Goal: Entertainment & Leisure: Consume media (video, audio)

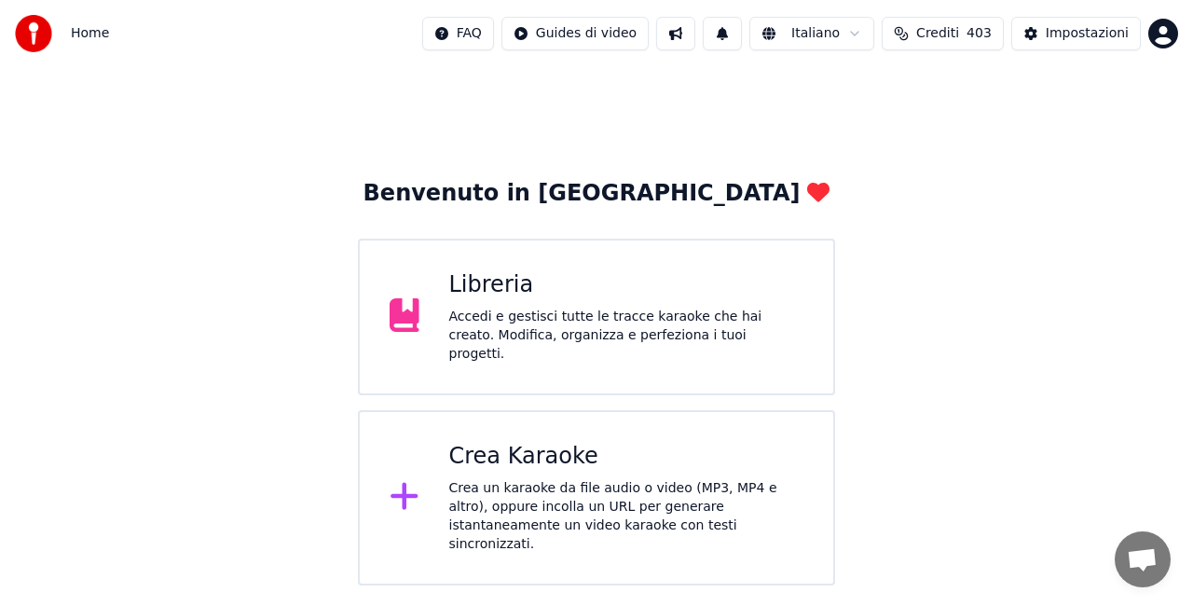
click at [669, 296] on div "Libreria" at bounding box center [626, 285] width 355 height 30
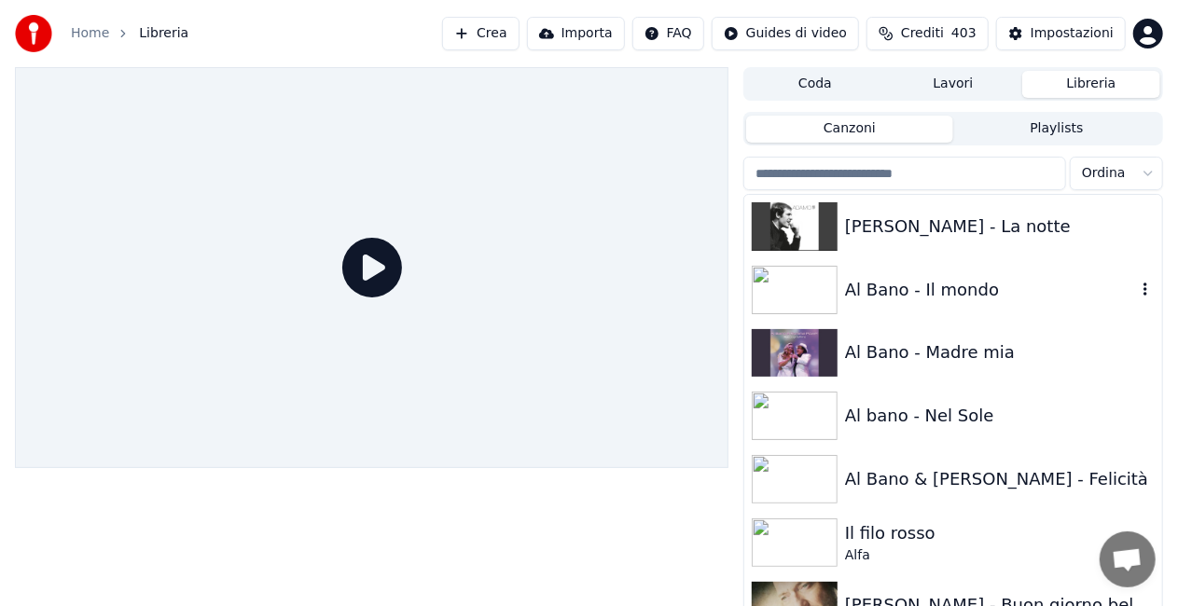
click at [1068, 293] on div "Al Bano - Il mondo" at bounding box center [990, 290] width 291 height 26
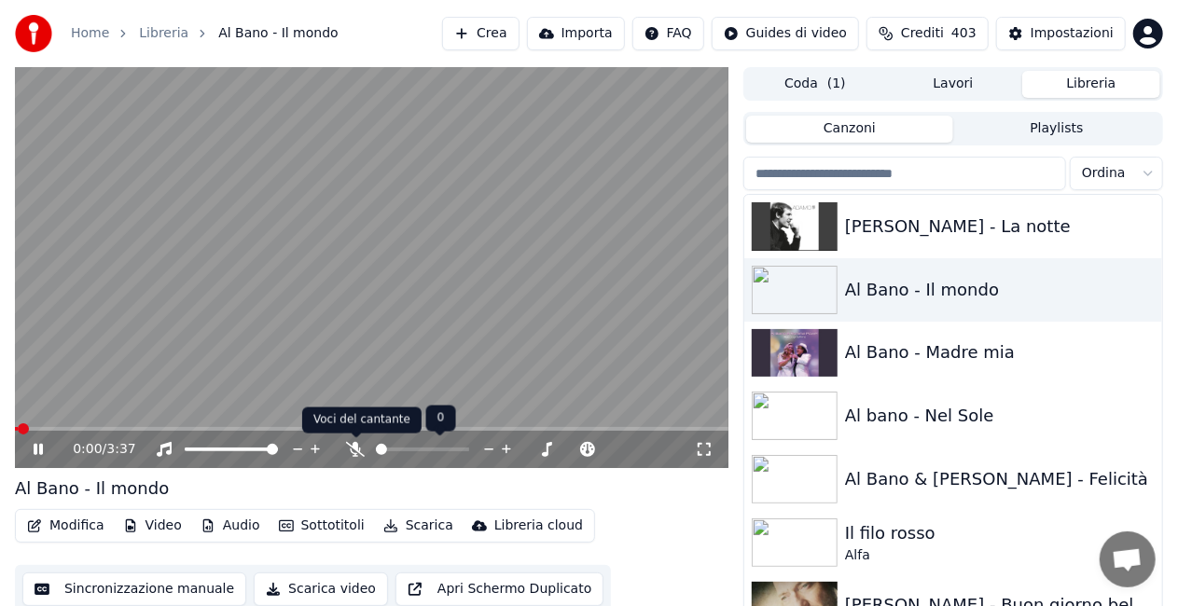
click at [351, 448] on icon at bounding box center [355, 449] width 19 height 15
click at [708, 441] on div "0:02 / 3:37" at bounding box center [371, 449] width 698 height 19
click at [702, 449] on icon at bounding box center [704, 449] width 19 height 15
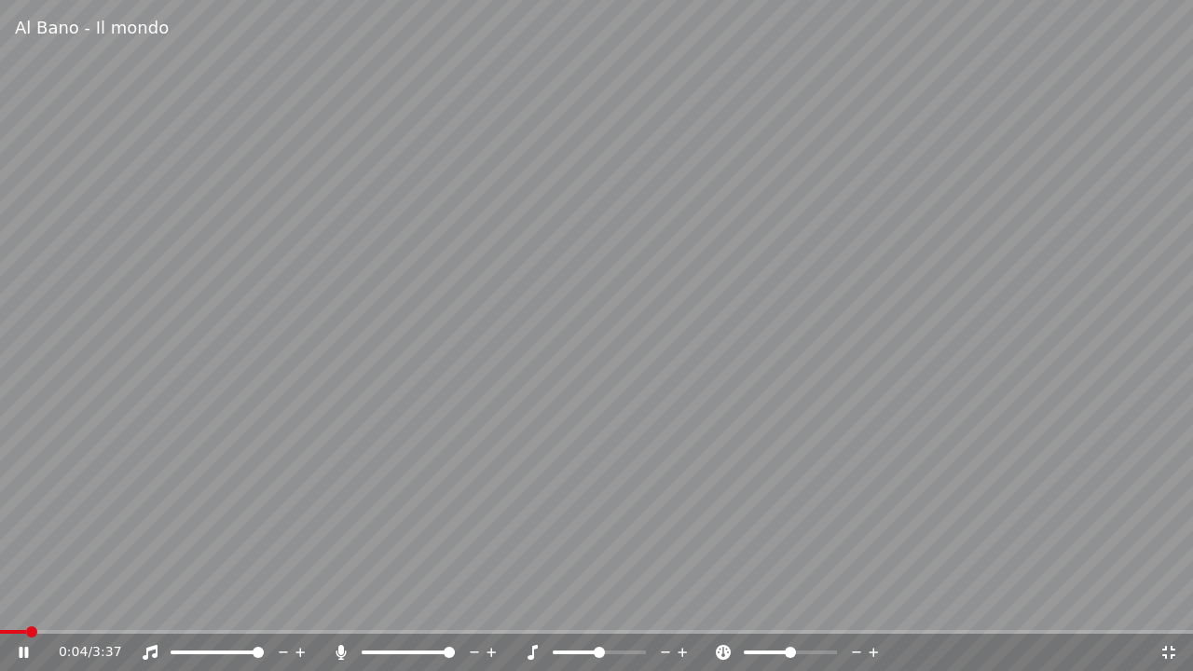
click at [162, 605] on video at bounding box center [596, 335] width 1193 height 671
click at [164, 605] on span at bounding box center [596, 632] width 1193 height 4
click at [406, 498] on video at bounding box center [596, 335] width 1193 height 671
click at [234, 605] on video at bounding box center [596, 335] width 1193 height 671
click at [235, 605] on span at bounding box center [596, 632] width 1193 height 4
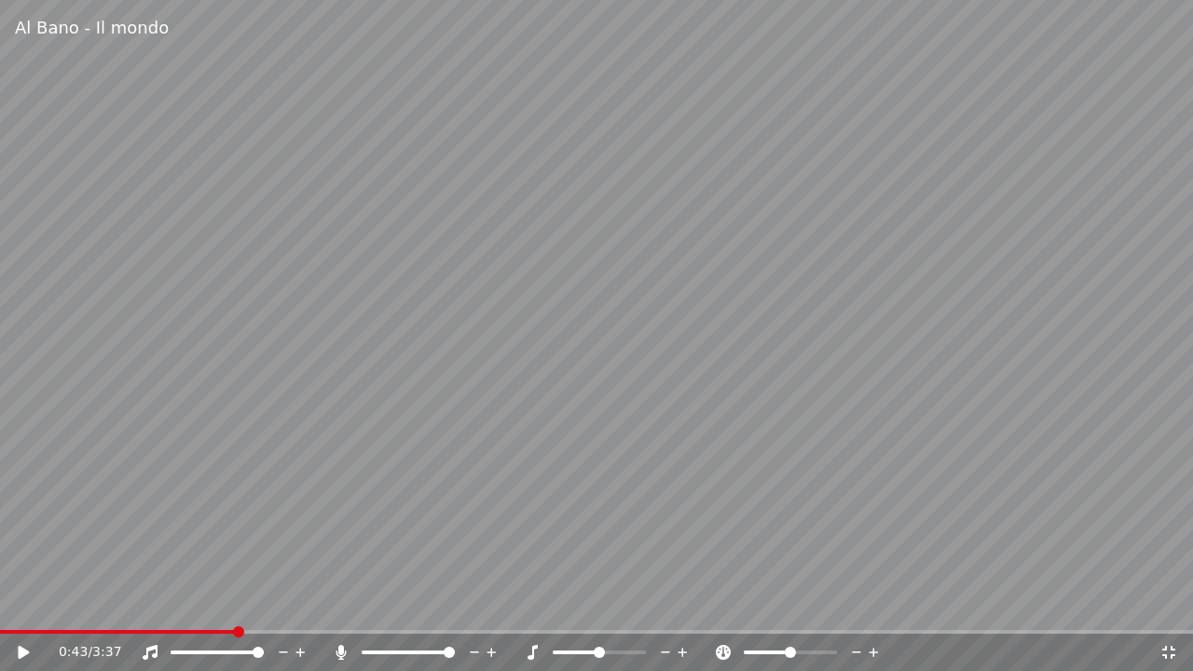
click at [572, 440] on video at bounding box center [596, 335] width 1193 height 671
click at [473, 255] on video at bounding box center [596, 335] width 1193 height 671
click at [1164, 605] on icon at bounding box center [1169, 652] width 19 height 15
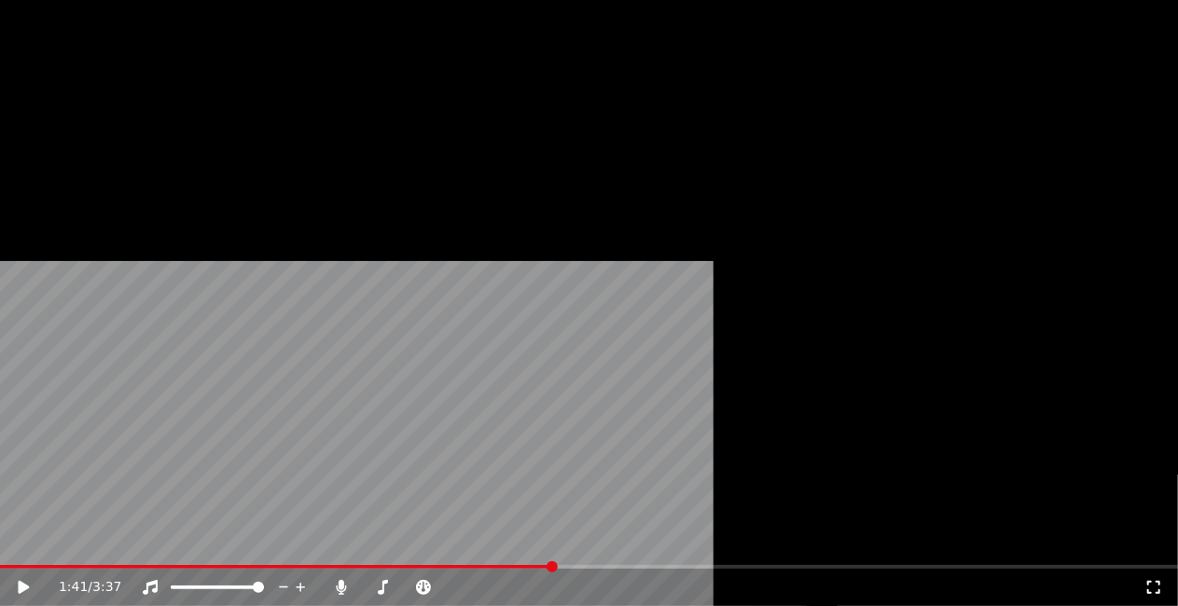
scroll to position [9137, 0]
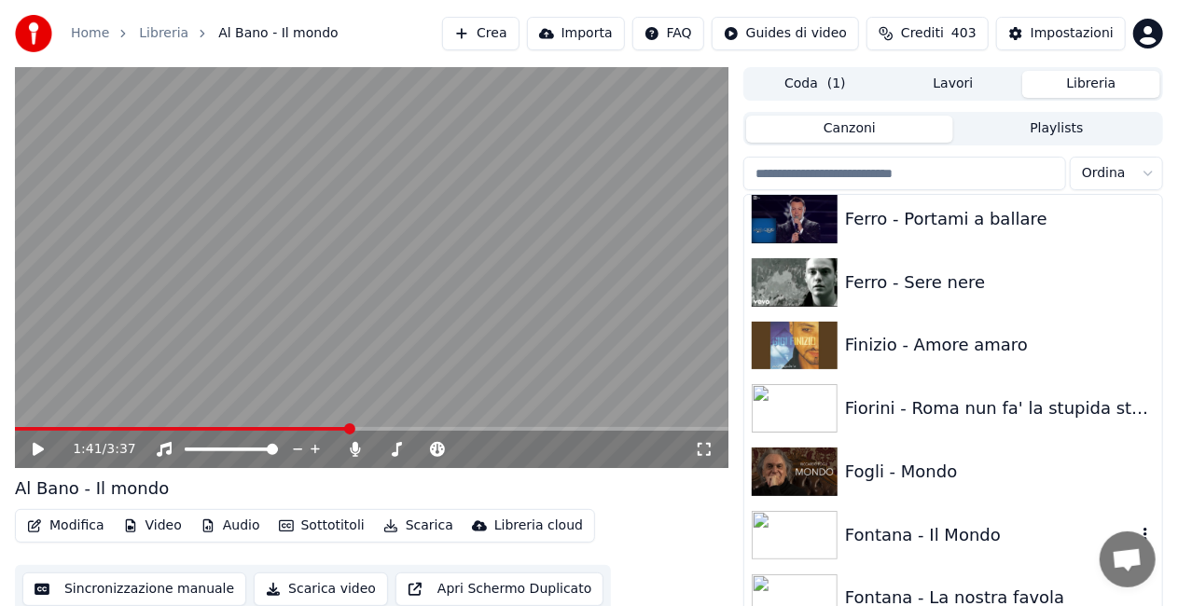
click at [911, 526] on div "Fontana - Il Mondo" at bounding box center [990, 535] width 291 height 26
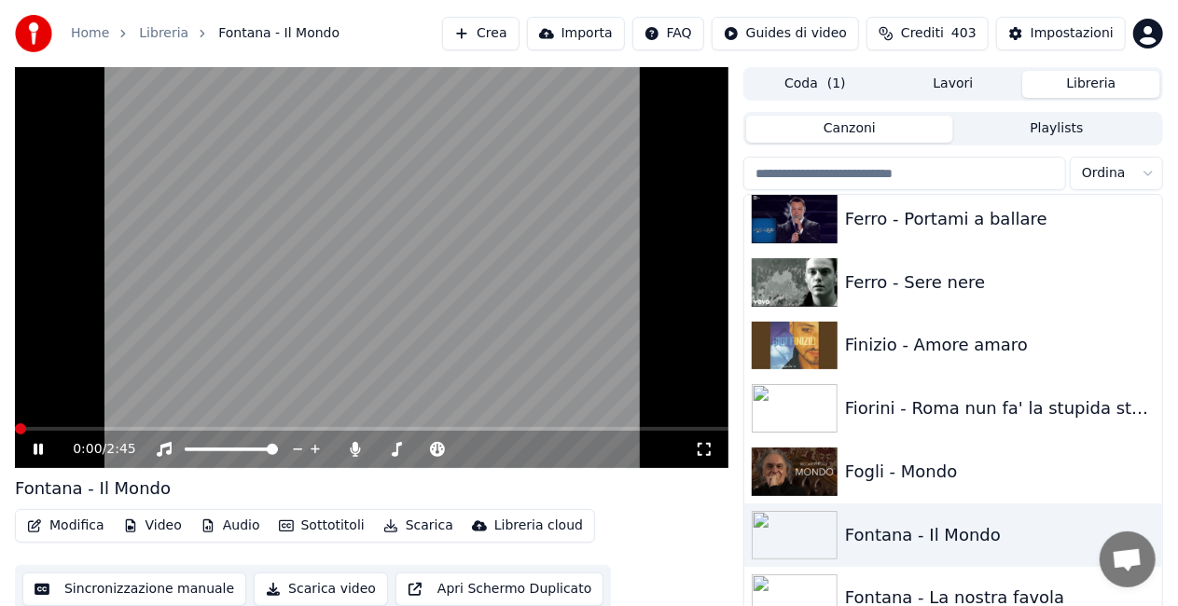
click at [698, 446] on icon at bounding box center [703, 449] width 13 height 13
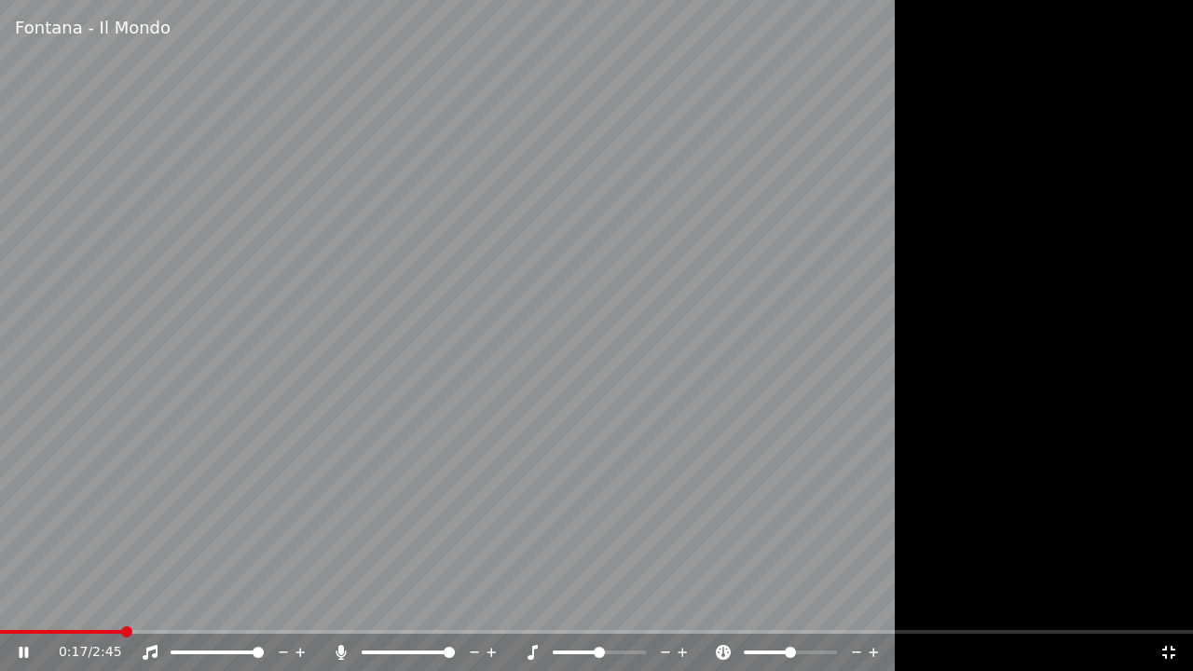
click at [121, 605] on span at bounding box center [596, 632] width 1193 height 4
click at [206, 605] on span at bounding box center [596, 632] width 1193 height 4
drag, startPoint x: 201, startPoint y: 597, endPoint x: 182, endPoint y: 546, distance: 54.0
click at [182, 546] on video at bounding box center [596, 335] width 1193 height 671
click at [1175, 605] on icon at bounding box center [1169, 652] width 19 height 15
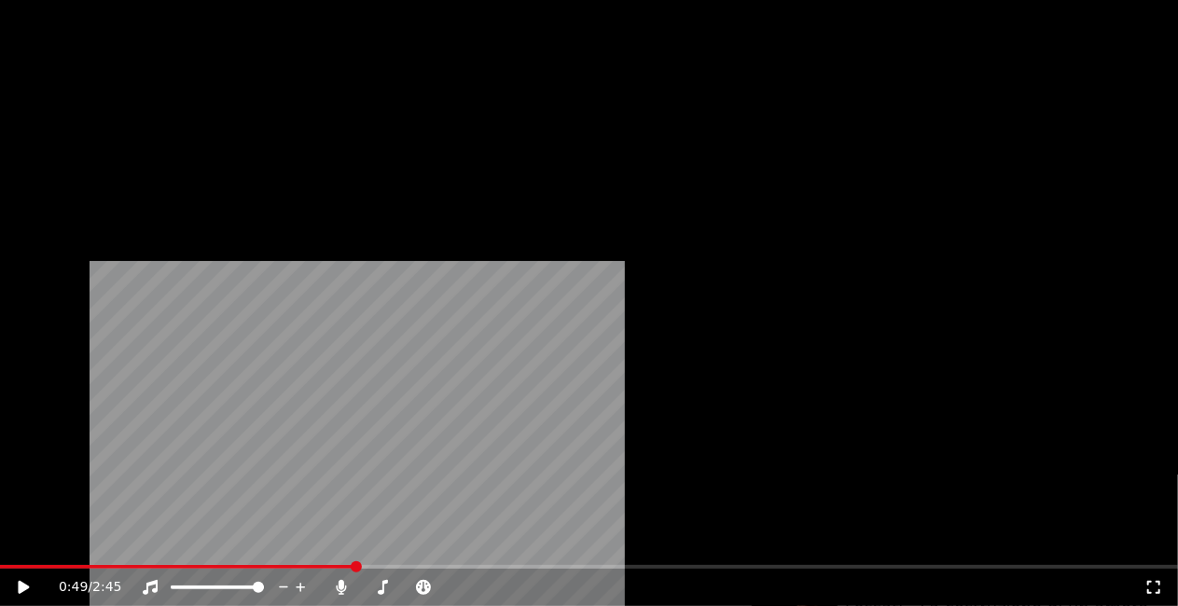
scroll to position [9323, 0]
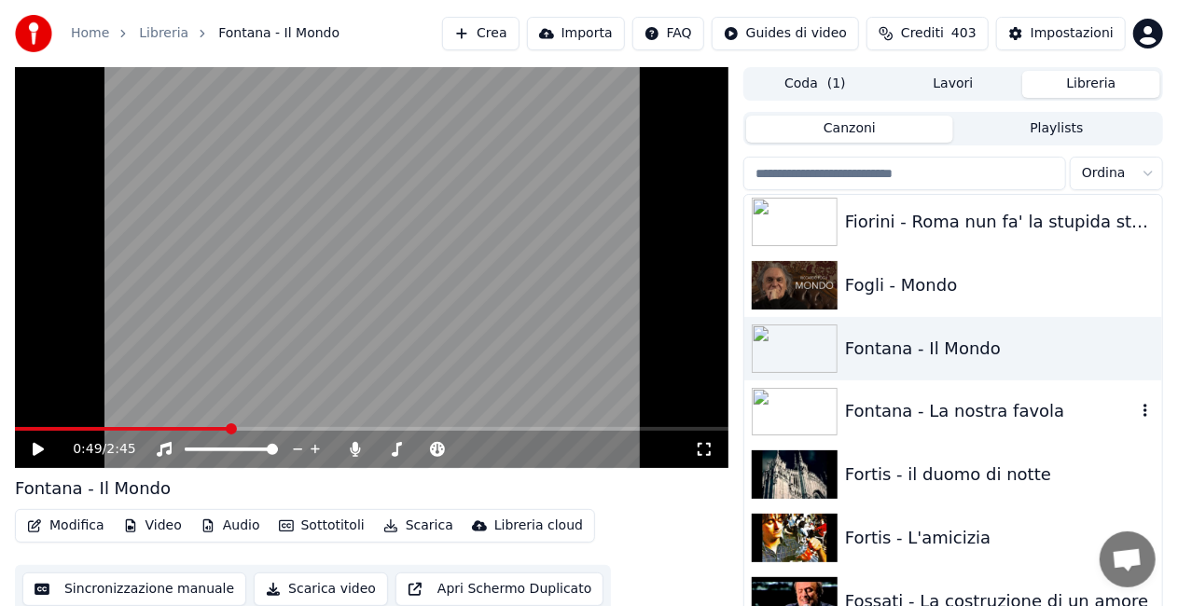
click at [1054, 392] on div "Fontana - La nostra favola" at bounding box center [953, 411] width 418 height 63
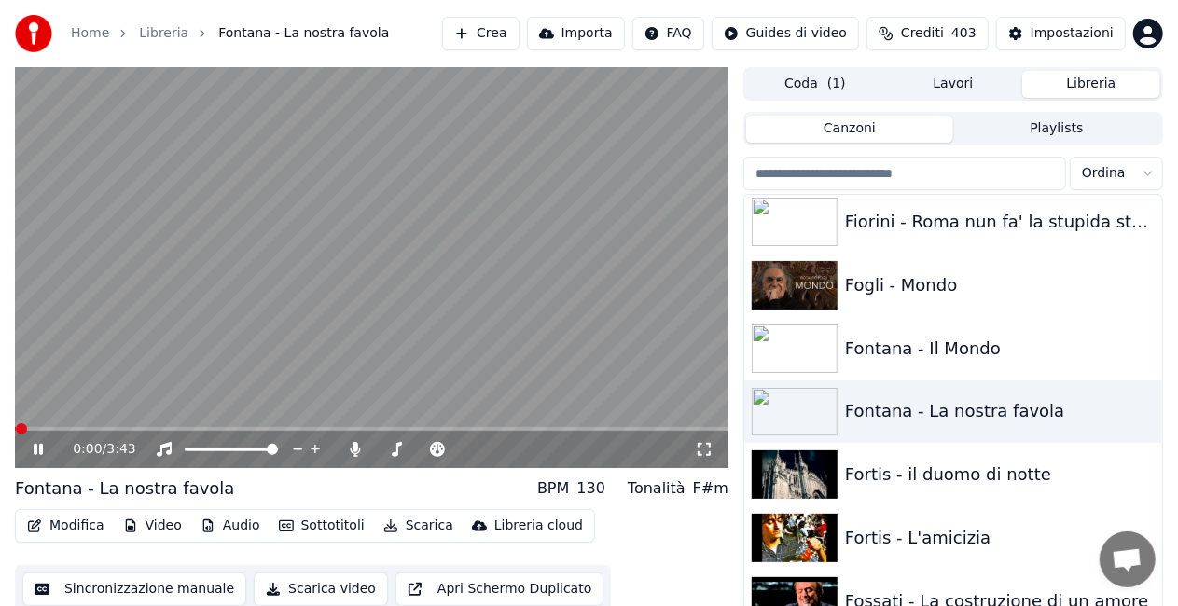
click at [695, 443] on icon at bounding box center [704, 449] width 19 height 15
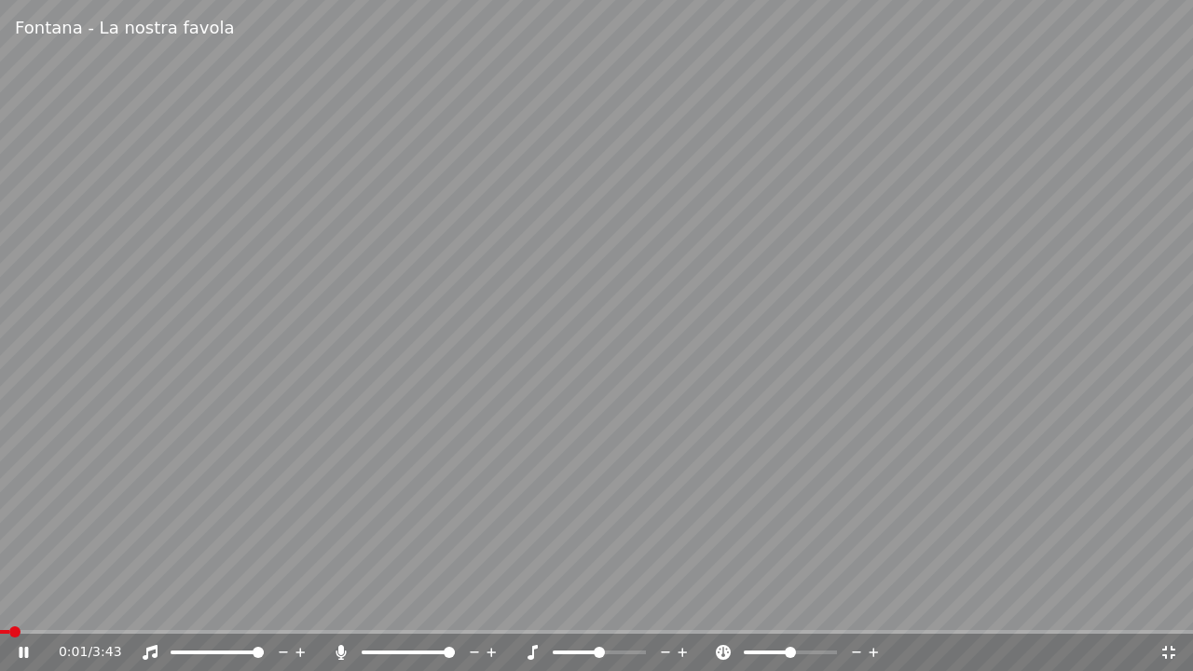
click at [89, 605] on div "0:01 / 3:43" at bounding box center [596, 652] width 1193 height 37
click at [89, 605] on div "0:02 / 3:43" at bounding box center [596, 652] width 1193 height 37
click at [97, 605] on span at bounding box center [596, 632] width 1193 height 4
click at [117, 605] on span at bounding box center [596, 632] width 1193 height 4
click at [173, 605] on div "0:22 / 3:43" at bounding box center [596, 652] width 1193 height 37
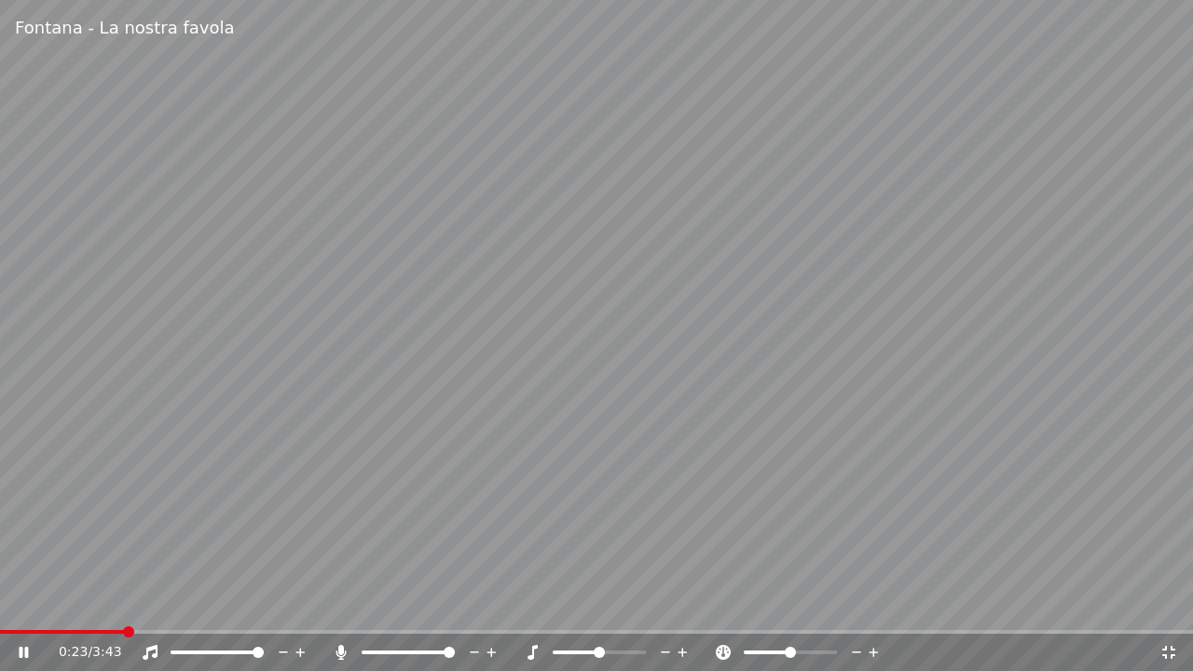
click at [202, 605] on video at bounding box center [596, 335] width 1193 height 671
click at [213, 605] on span at bounding box center [596, 632] width 1193 height 4
click at [490, 504] on video at bounding box center [596, 335] width 1193 height 671
click at [573, 216] on video at bounding box center [596, 335] width 1193 height 671
click at [1164, 605] on icon at bounding box center [1169, 652] width 19 height 15
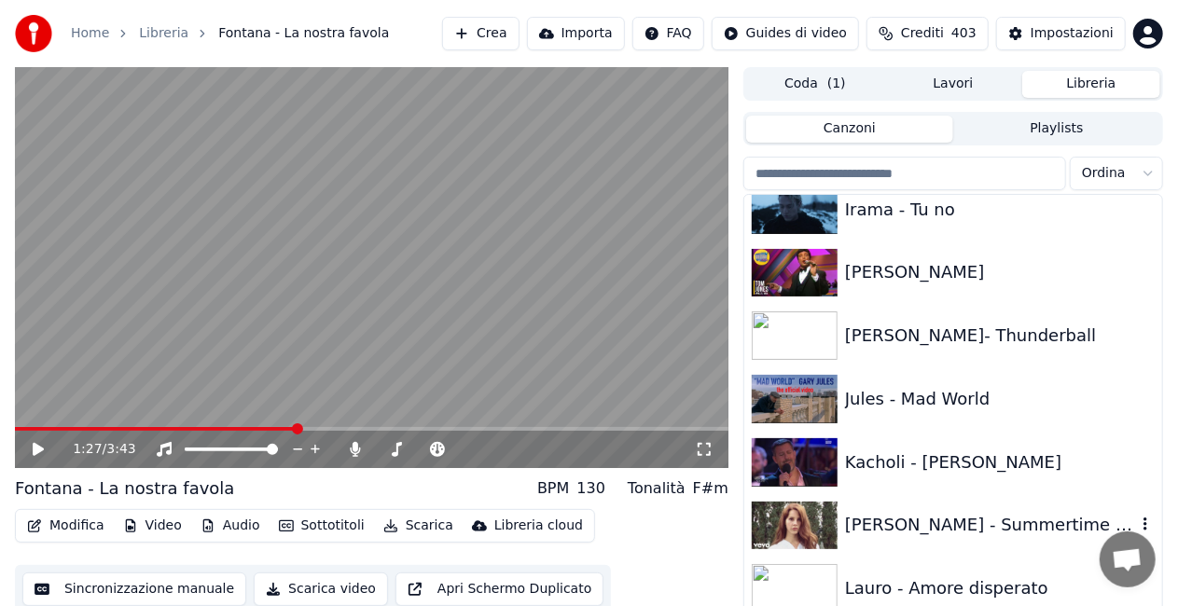
scroll to position [12295, 0]
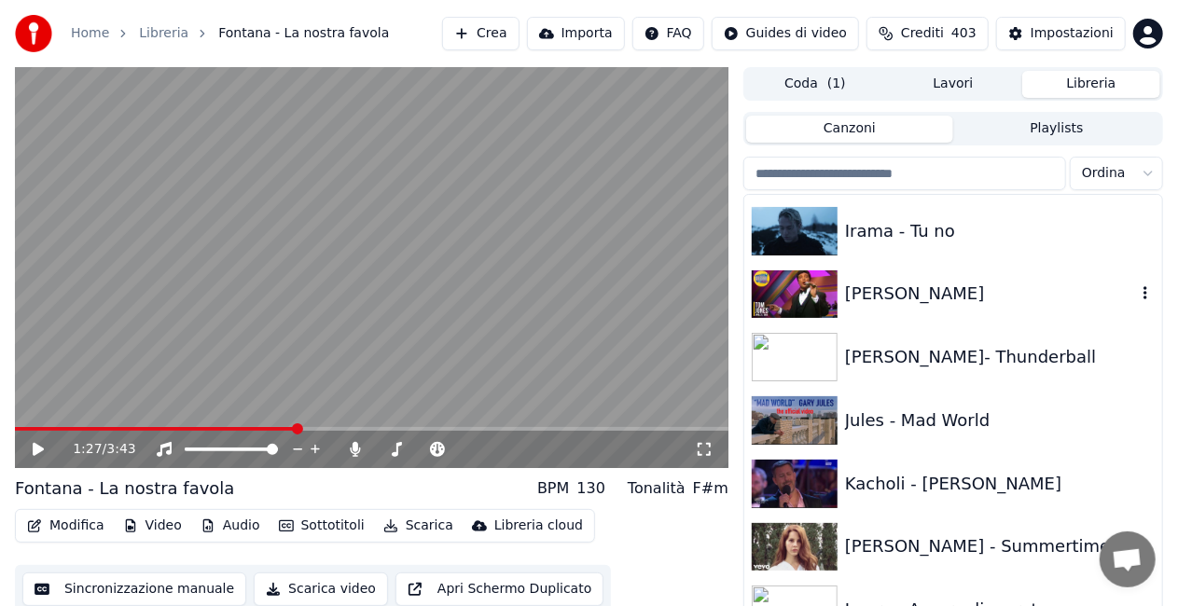
click at [989, 298] on div "[PERSON_NAME]" at bounding box center [990, 294] width 291 height 26
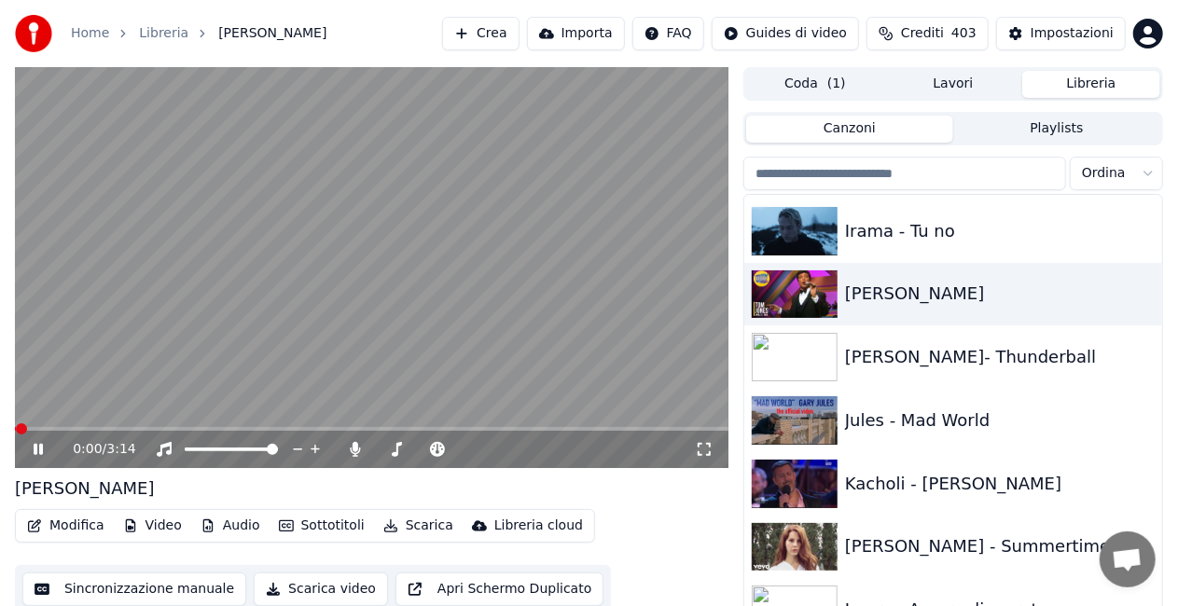
click at [704, 453] on icon at bounding box center [704, 449] width 19 height 15
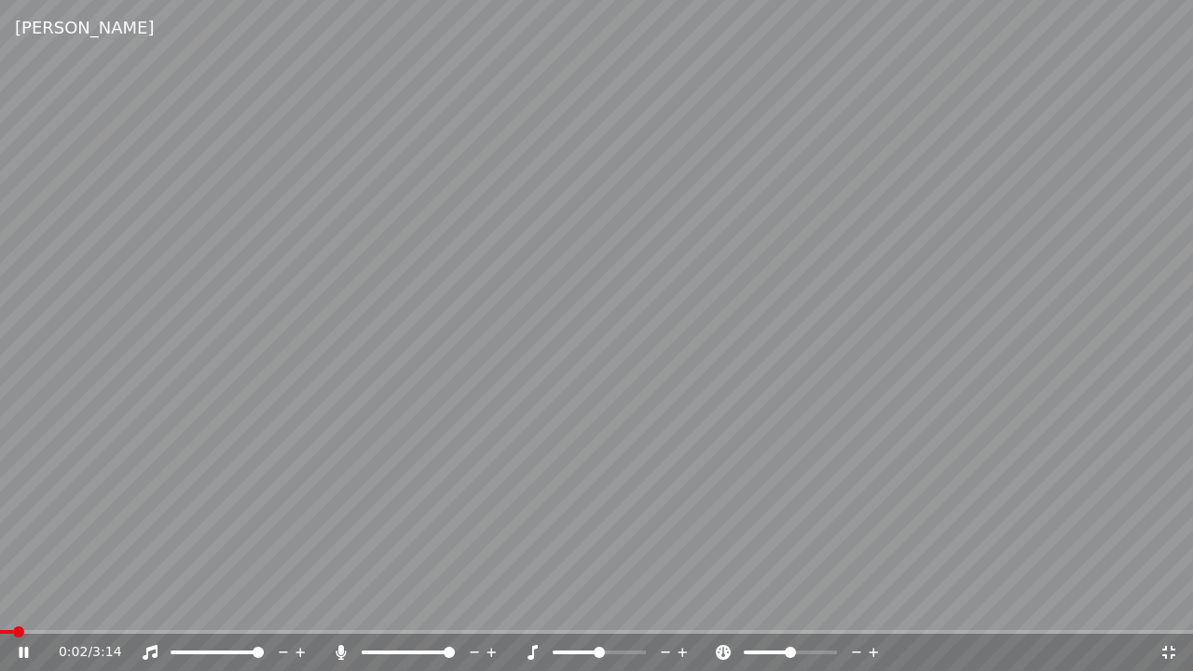
click at [114, 605] on video at bounding box center [596, 335] width 1193 height 671
click at [116, 605] on video at bounding box center [596, 335] width 1193 height 671
click at [117, 605] on span at bounding box center [596, 632] width 1193 height 4
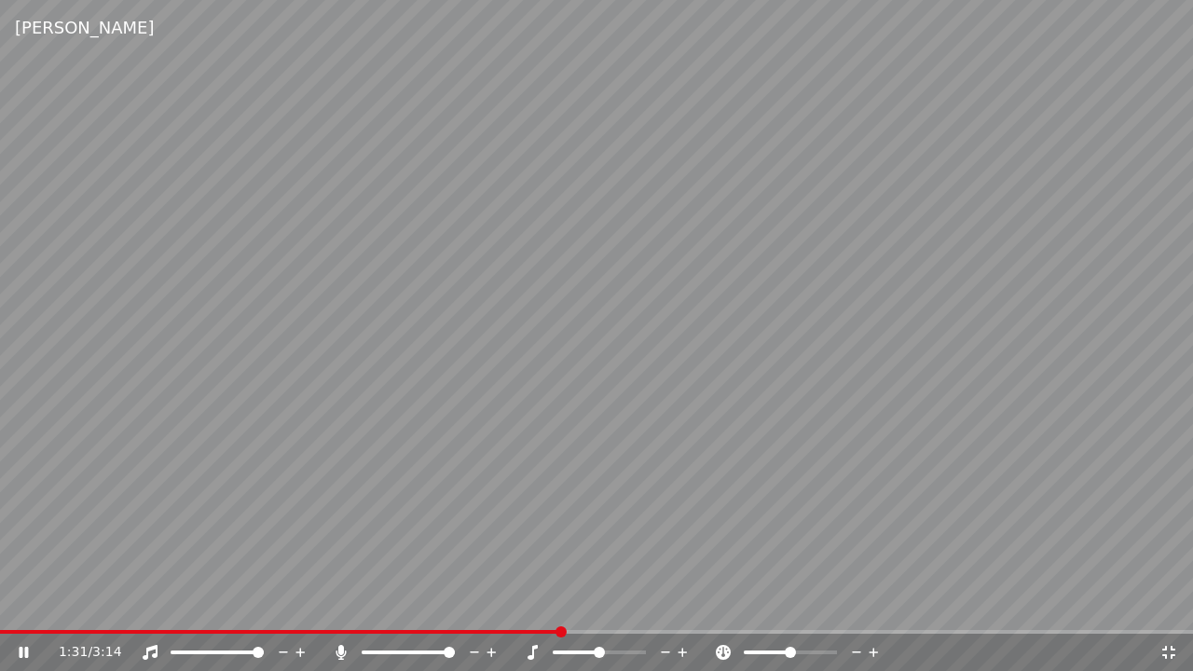
click at [468, 408] on video at bounding box center [596, 335] width 1193 height 671
click at [1178, 605] on icon at bounding box center [1169, 652] width 19 height 15
